Goal: Navigation & Orientation: Go to known website

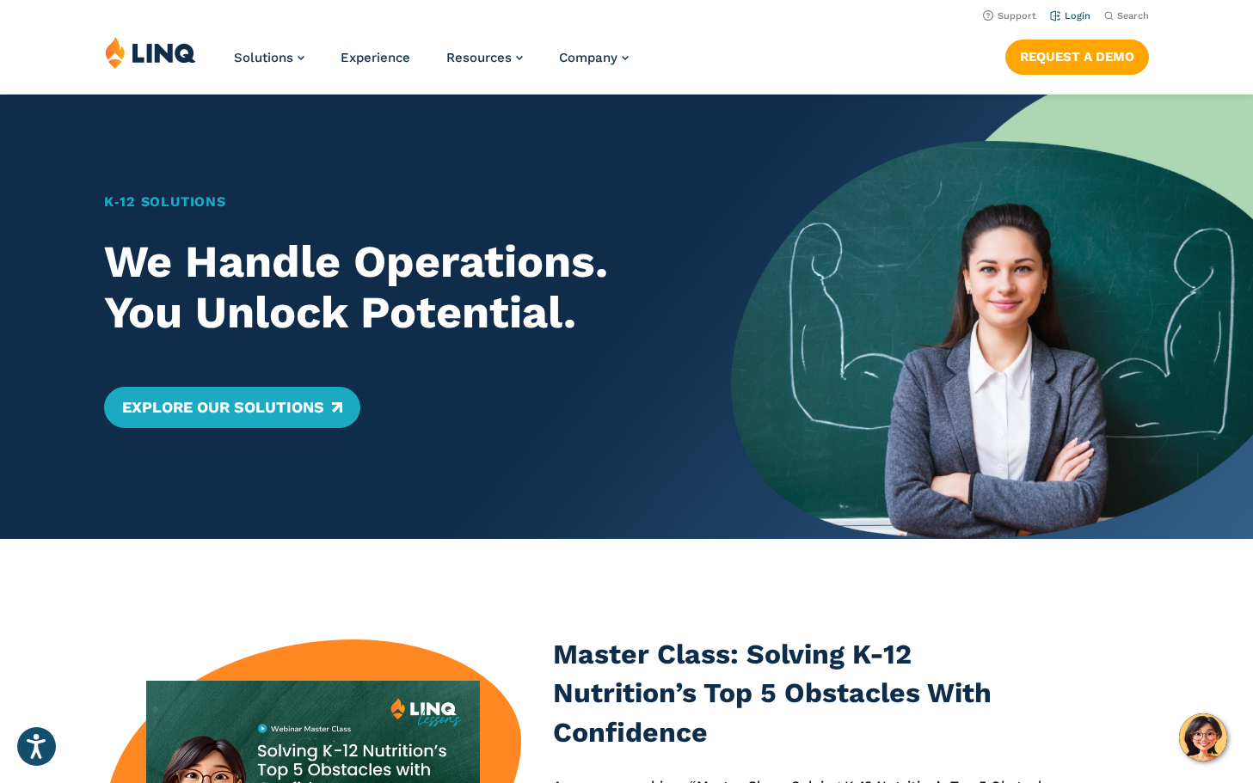
click at [1079, 14] on link "Login" at bounding box center [1070, 15] width 40 height 11
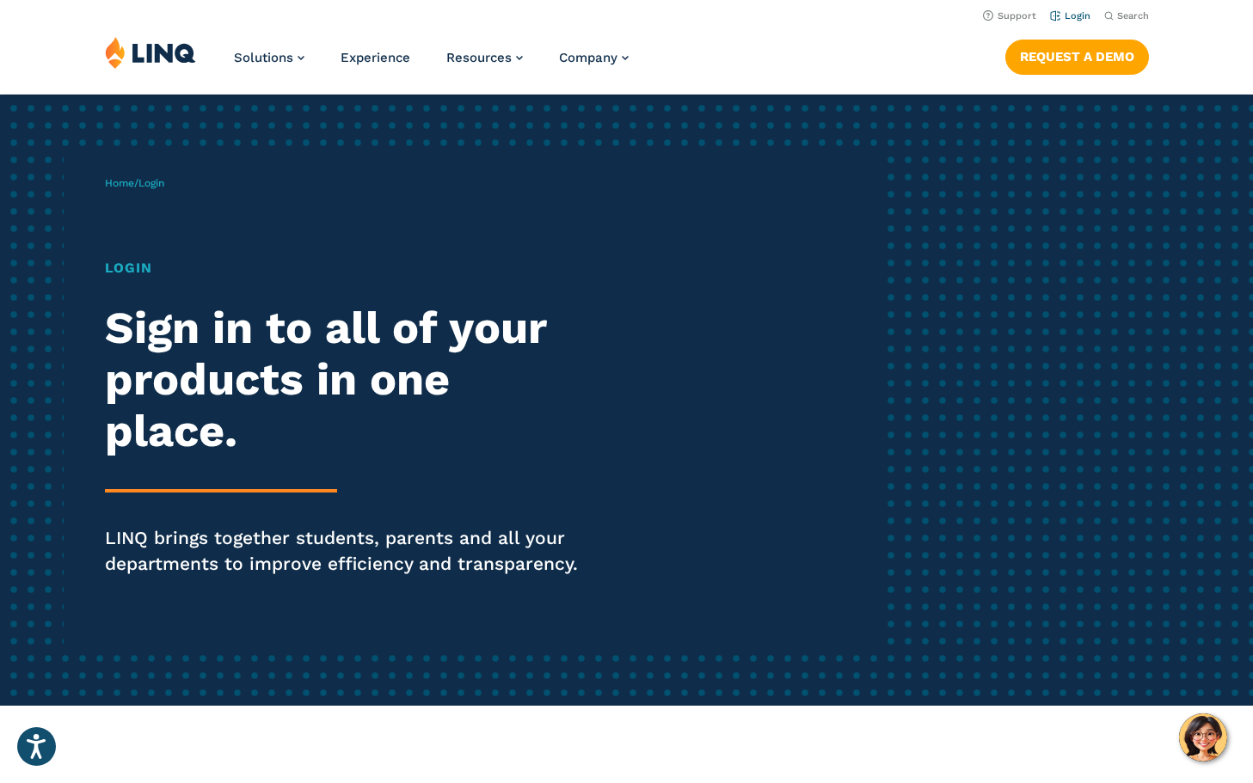
click at [1078, 15] on link "Login" at bounding box center [1070, 15] width 40 height 11
click at [140, 269] on h1 "Login" at bounding box center [346, 268] width 482 height 21
